Goal: Task Accomplishment & Management: Use online tool/utility

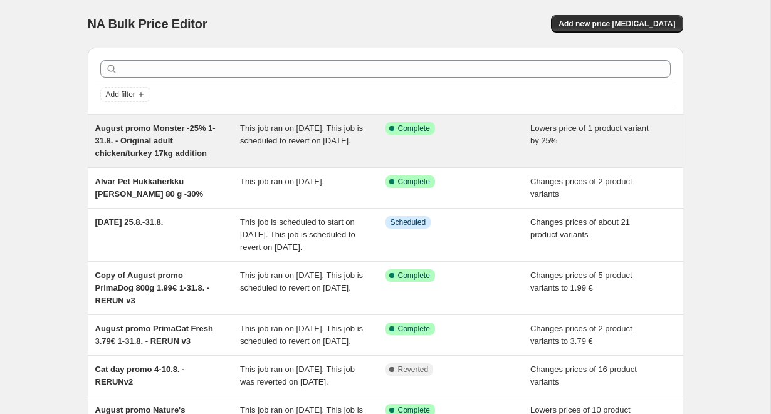
click at [157, 144] on span "August promo Monster -25% 1-31.8. - Original adult chicken/turkey 17kg addition" at bounding box center [155, 140] width 120 height 34
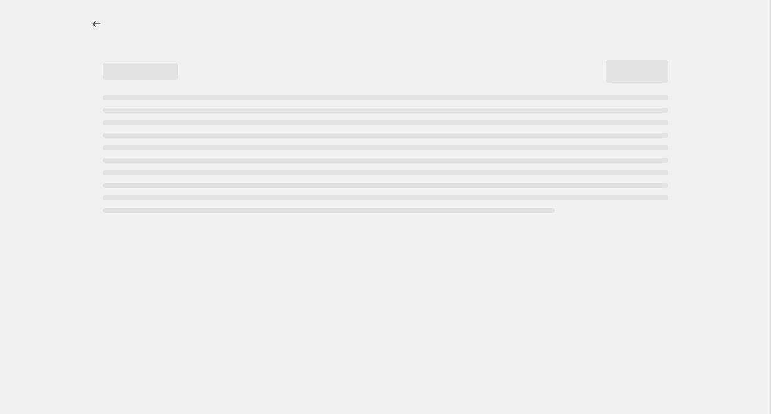
select select "percentage"
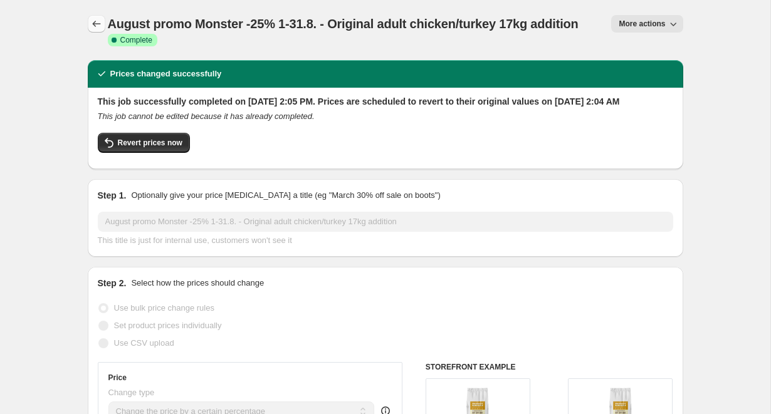
click at [92, 17] on button "Price change jobs" at bounding box center [97, 24] width 18 height 18
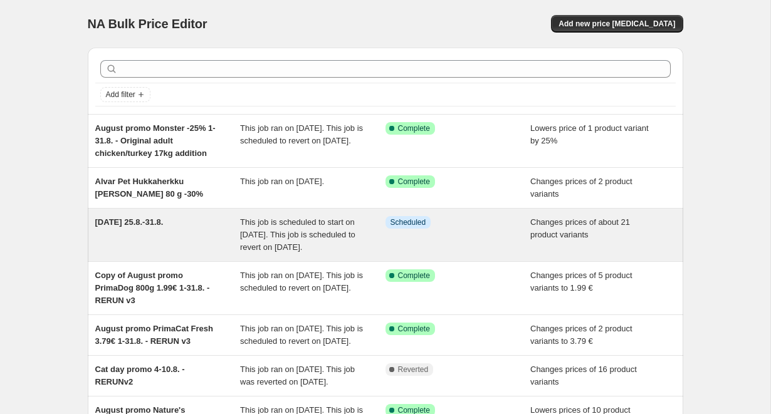
click at [174, 254] on div "Dog Day 25.8.-31.8." at bounding box center [167, 235] width 145 height 38
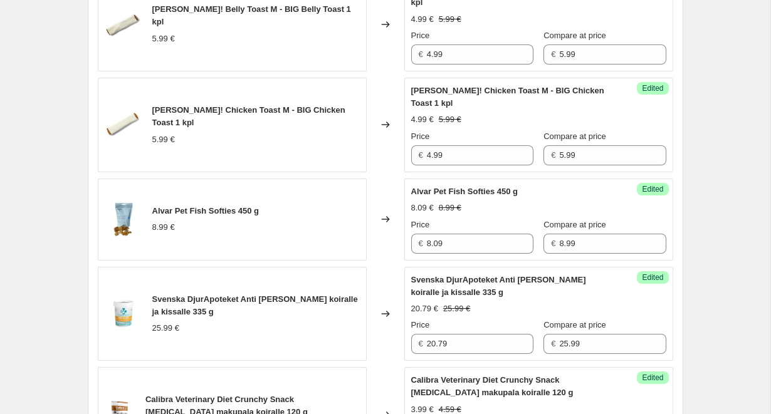
scroll to position [825, 0]
